Goal: Transaction & Acquisition: Purchase product/service

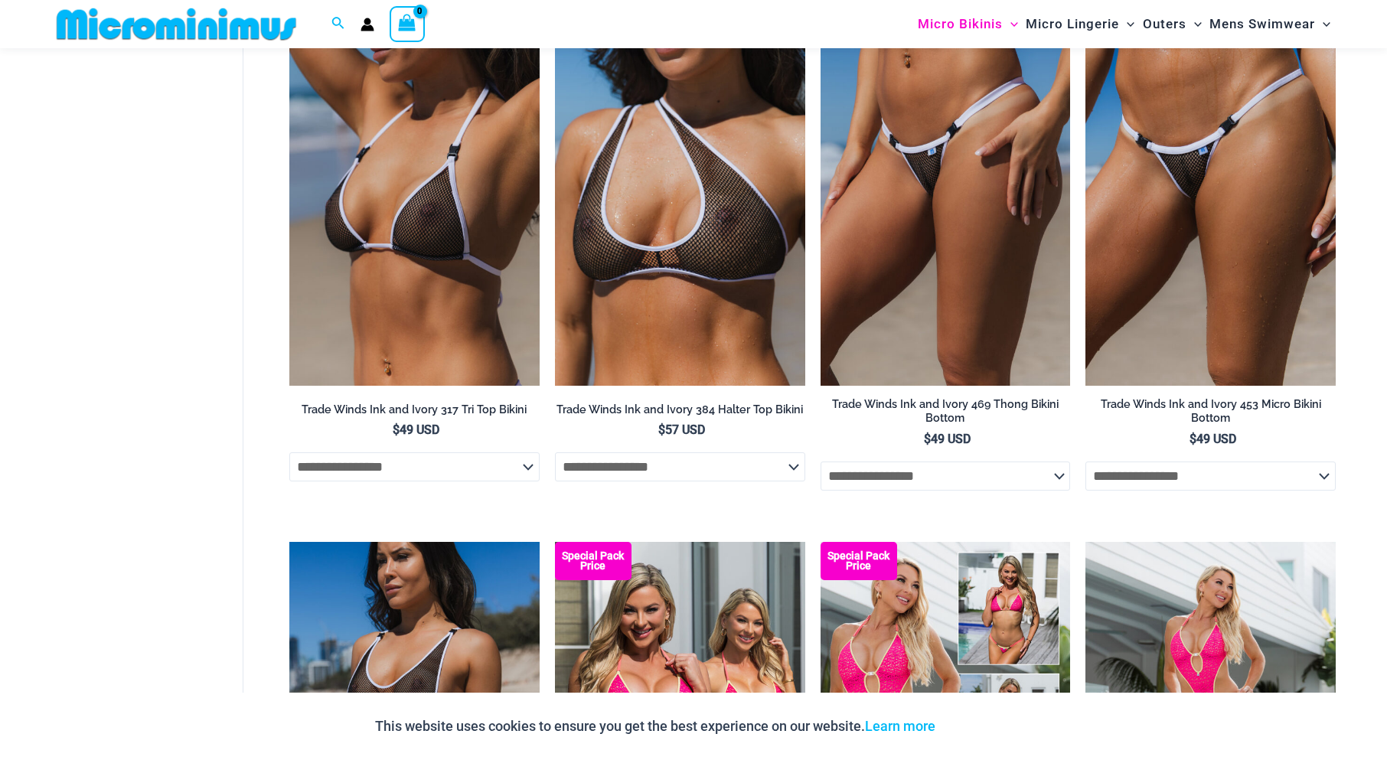
scroll to position [1406, 0]
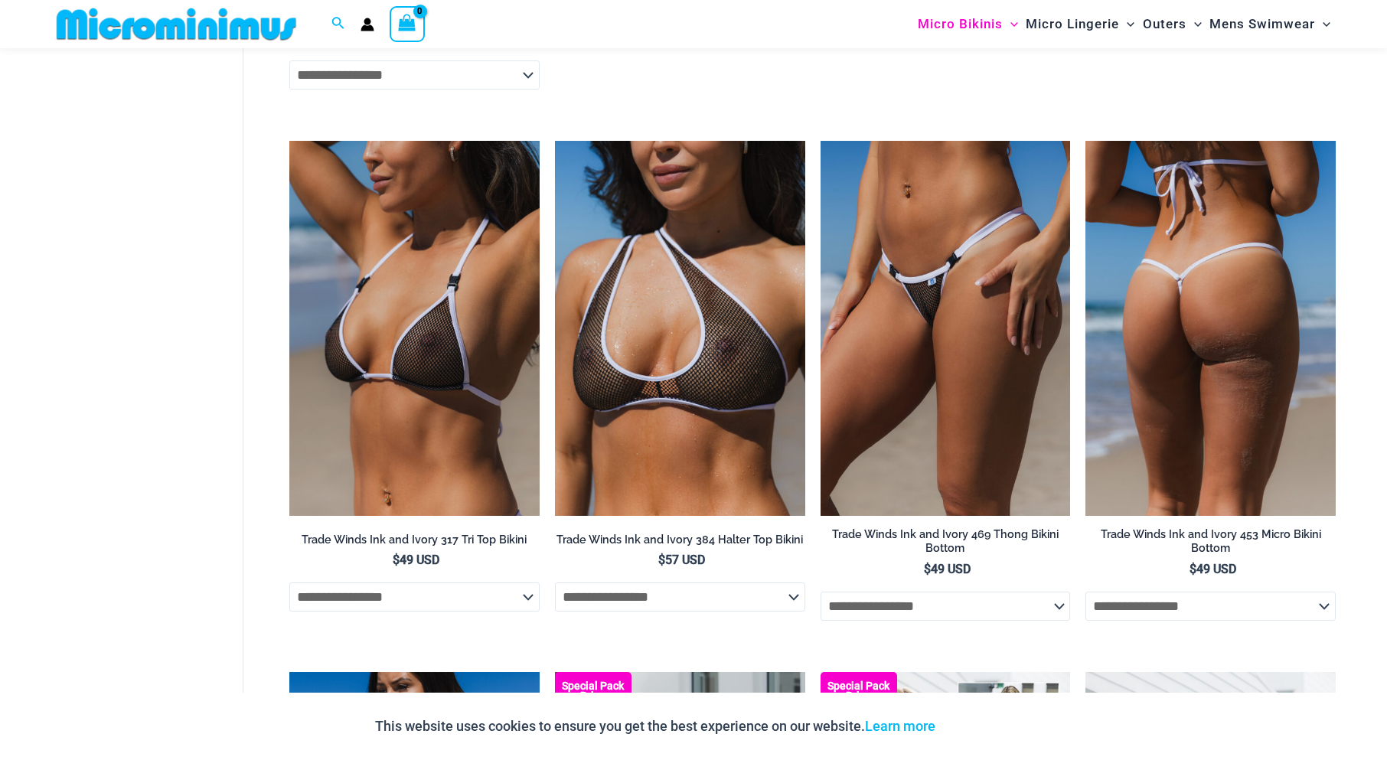
click at [1213, 266] on img at bounding box center [1210, 328] width 250 height 375
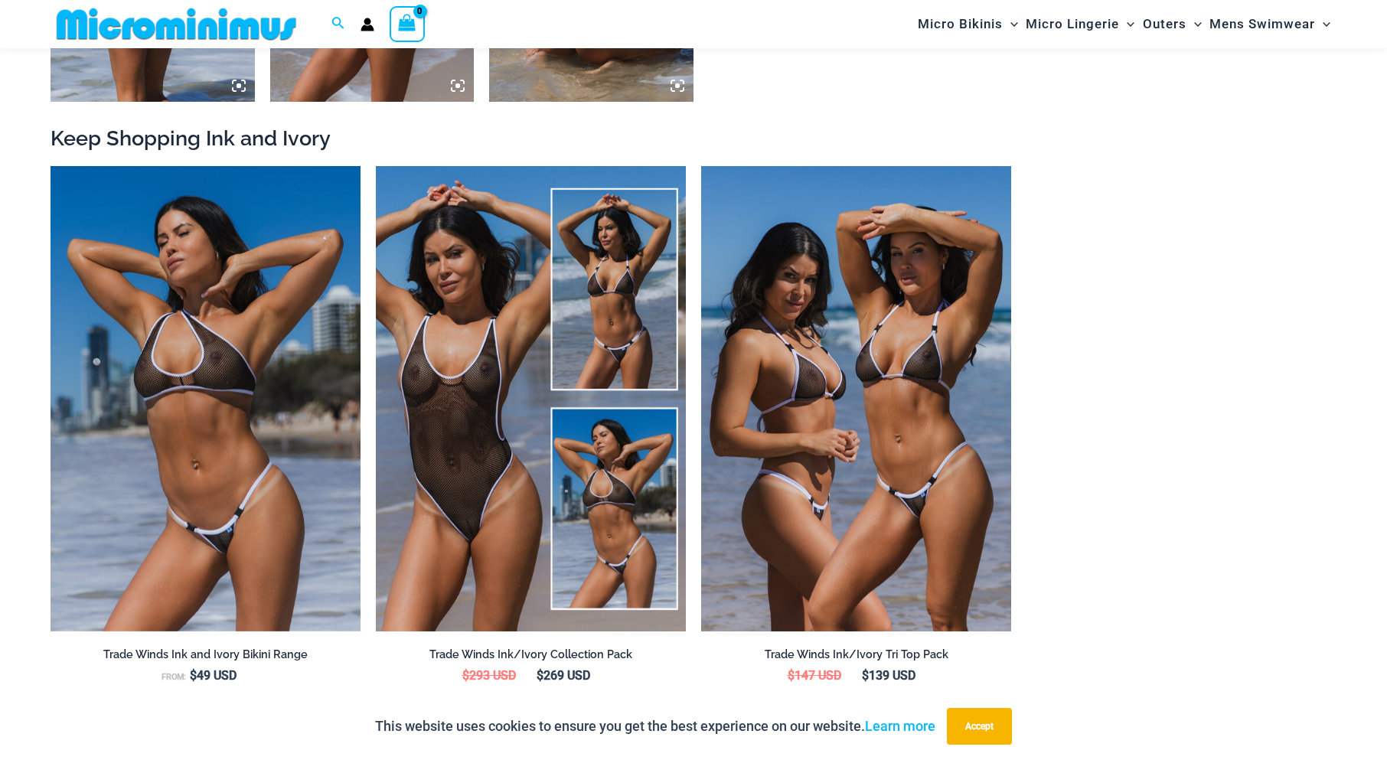
scroll to position [2007, 0]
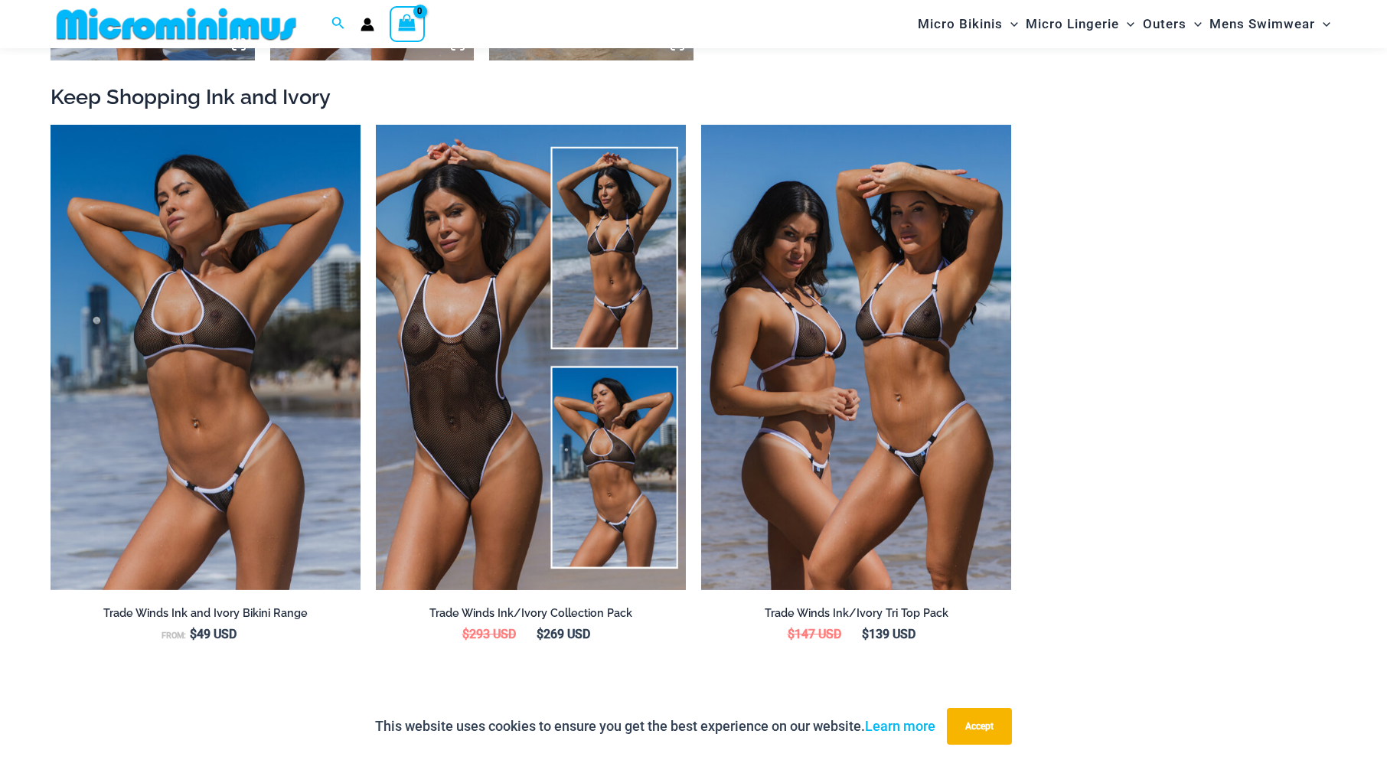
drag, startPoint x: 1395, startPoint y: 60, endPoint x: 1397, endPoint y: 289, distance: 228.1
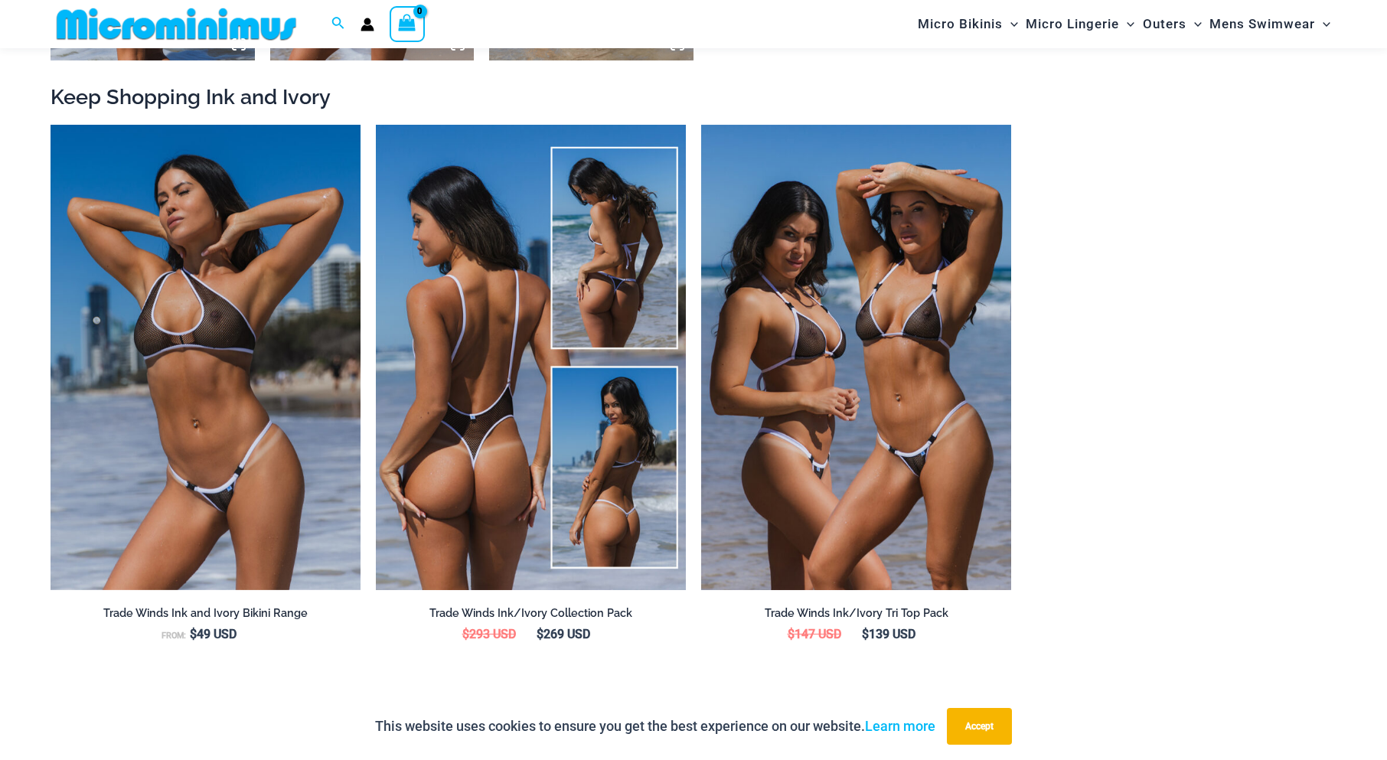
click at [481, 323] on img at bounding box center [531, 357] width 310 height 465
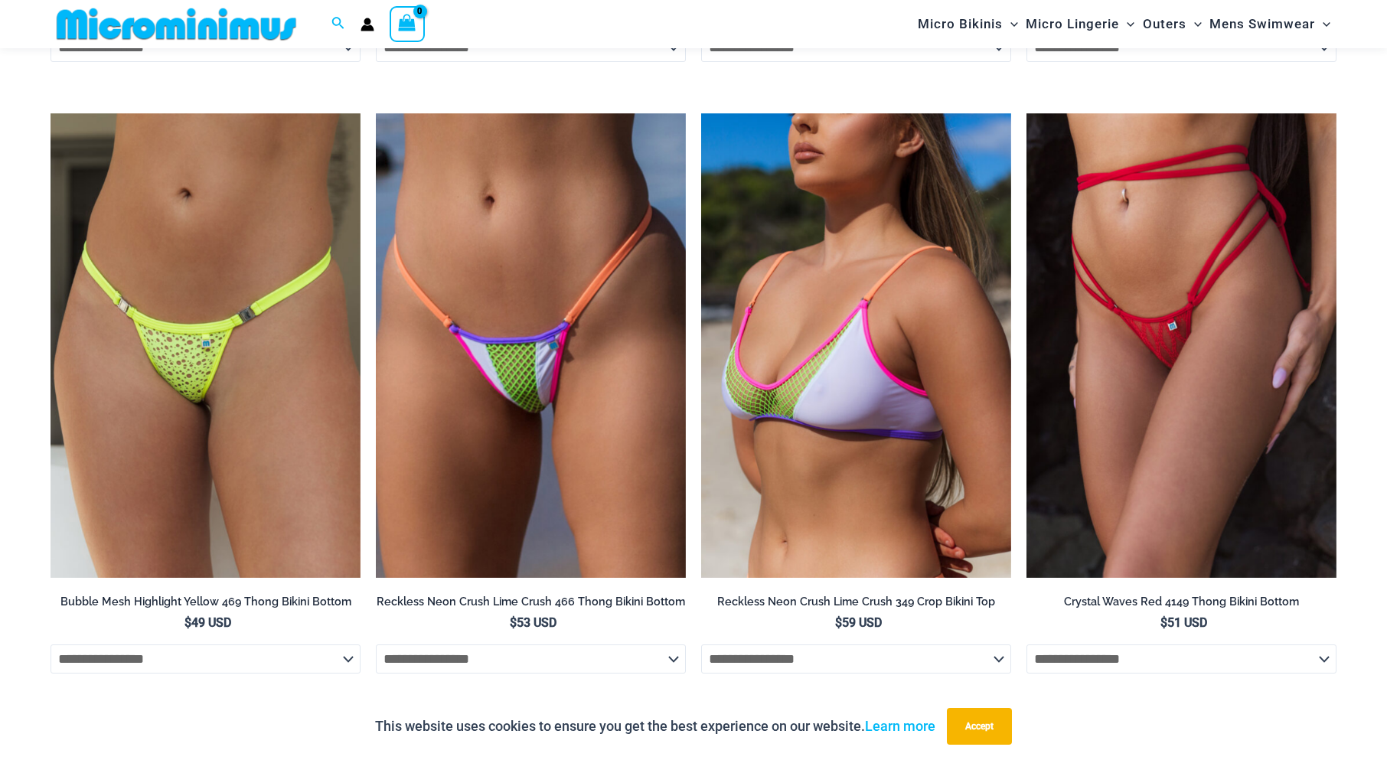
scroll to position [4619, 0]
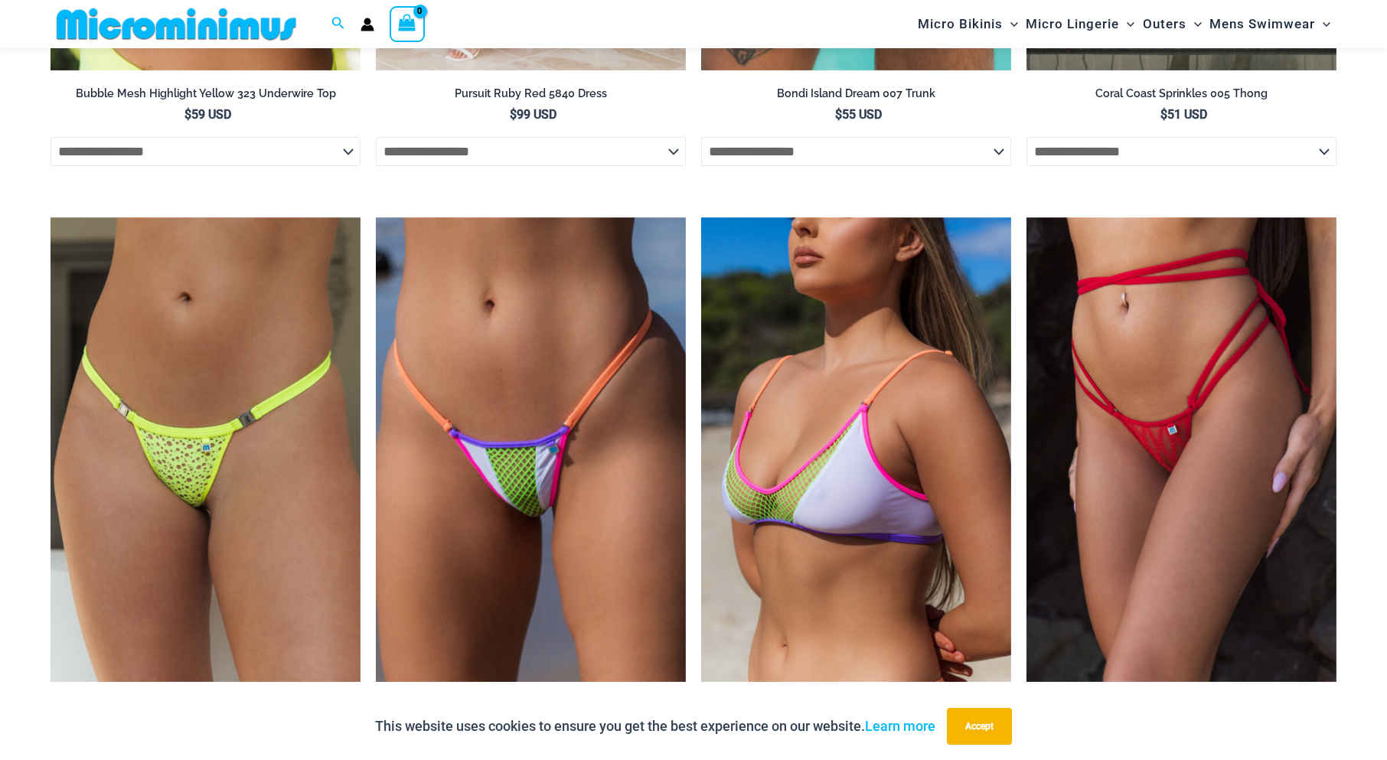
drag, startPoint x: 1396, startPoint y: 48, endPoint x: 1451, endPoint y: 526, distance: 480.7
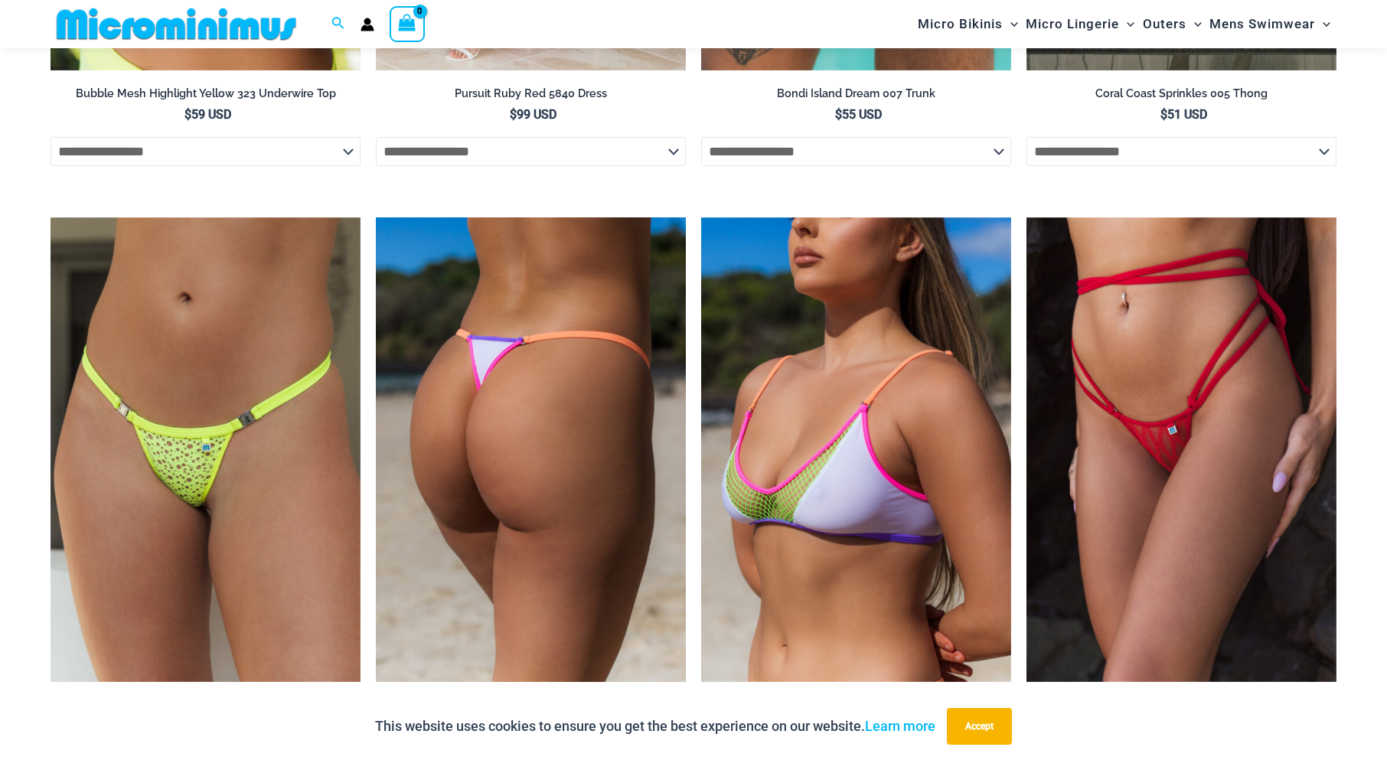
click at [533, 514] on img at bounding box center [531, 449] width 310 height 465
